Goal: Task Accomplishment & Management: Manage account settings

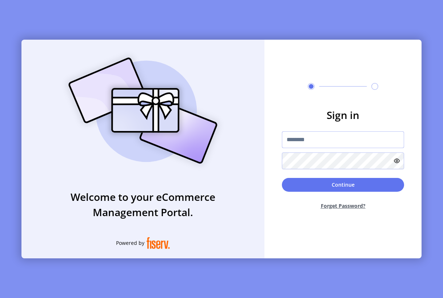
click at [299, 141] on input "text" at bounding box center [343, 139] width 122 height 17
click at [395, 161] on icon at bounding box center [397, 161] width 6 height 6
click at [397, 161] on icon at bounding box center [395, 160] width 5 height 1
click at [399, 162] on icon at bounding box center [397, 161] width 6 height 6
click at [397, 161] on icon at bounding box center [397, 161] width 0 height 1
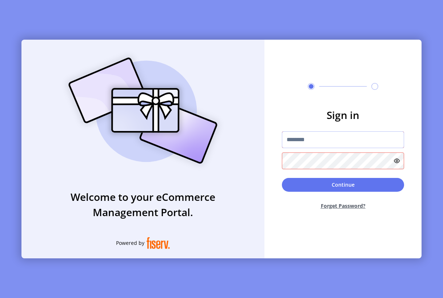
click at [336, 135] on input "text" at bounding box center [343, 139] width 122 height 17
click at [310, 138] on input "text" at bounding box center [343, 139] width 122 height 17
type input "*"
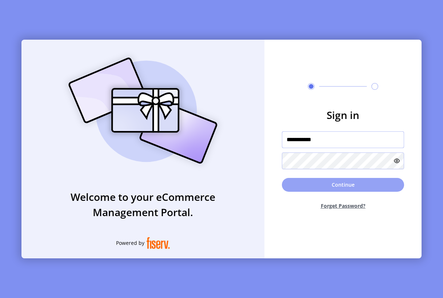
type input "**********"
click at [302, 187] on button "Continue" at bounding box center [343, 185] width 122 height 14
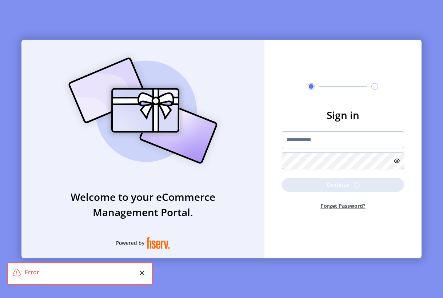
click at [16, 276] on span at bounding box center [17, 273] width 8 height 8
